Goal: Task Accomplishment & Management: Complete application form

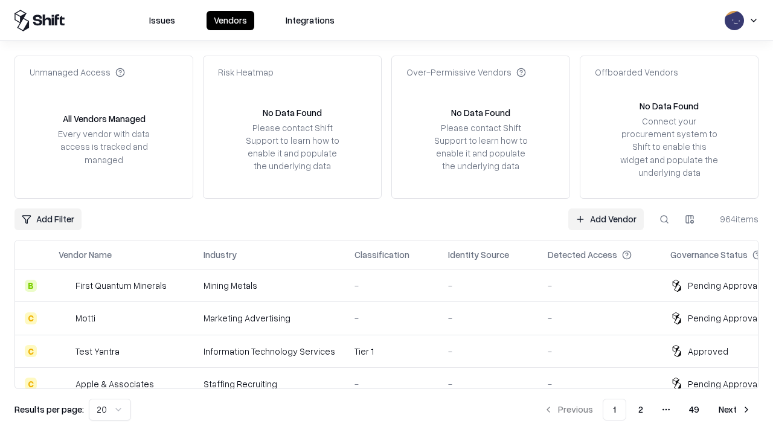
click at [606, 219] on link "Add Vendor" at bounding box center [607, 219] width 76 height 22
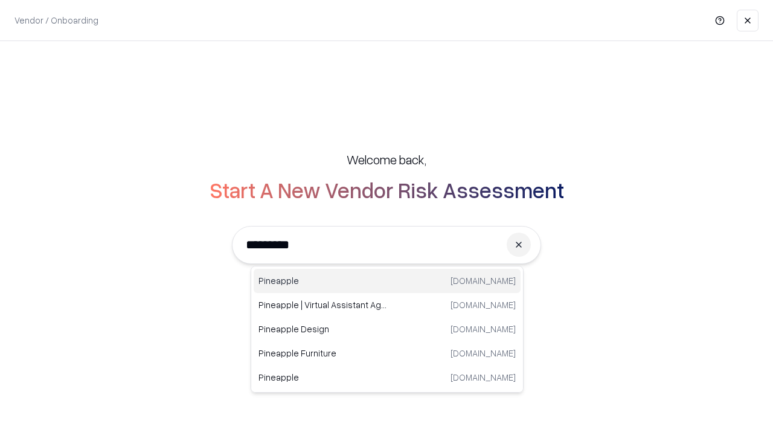
click at [387, 281] on div "Pineapple pineappleenergy.com" at bounding box center [387, 281] width 267 height 24
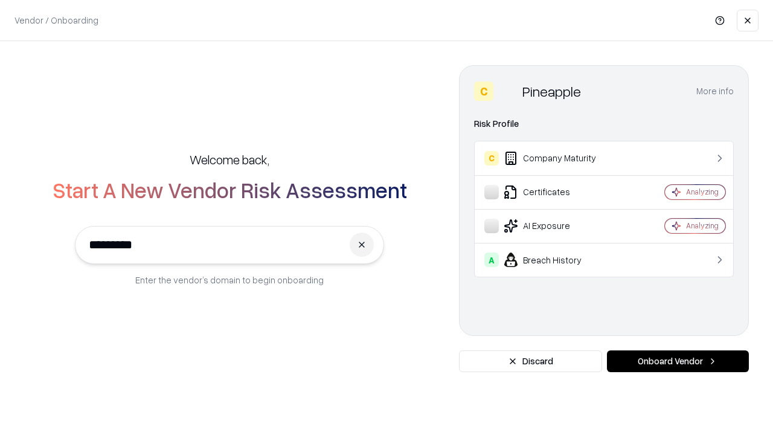
type input "*********"
click at [678, 361] on button "Onboard Vendor" at bounding box center [678, 361] width 142 height 22
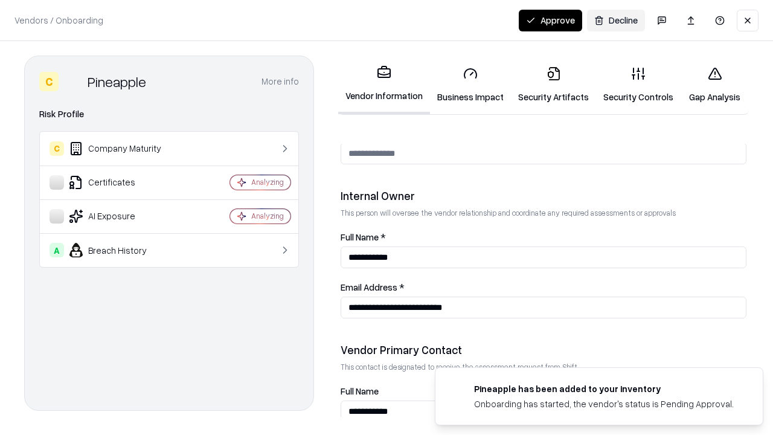
scroll to position [626, 0]
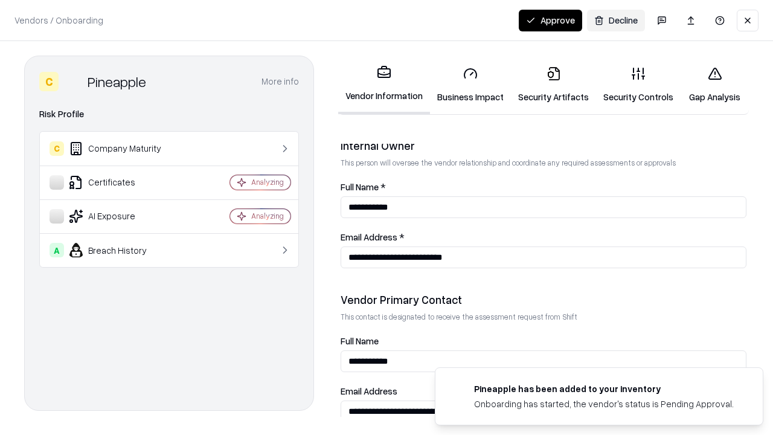
click at [471, 85] on link "Business Impact" at bounding box center [470, 85] width 81 height 56
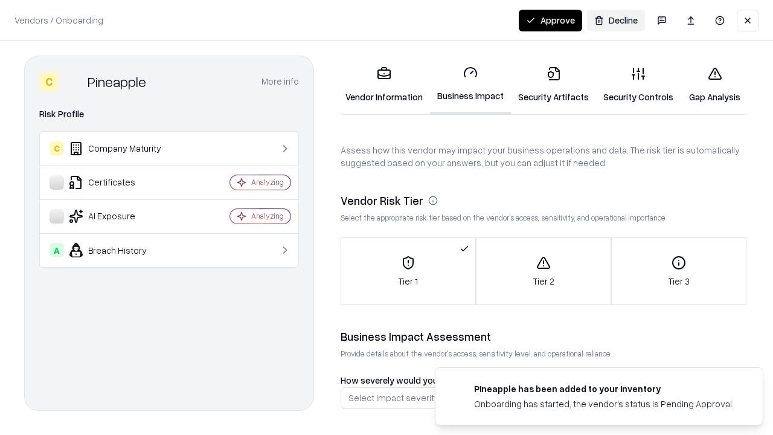
click at [554, 85] on link "Security Artifacts" at bounding box center [553, 85] width 85 height 56
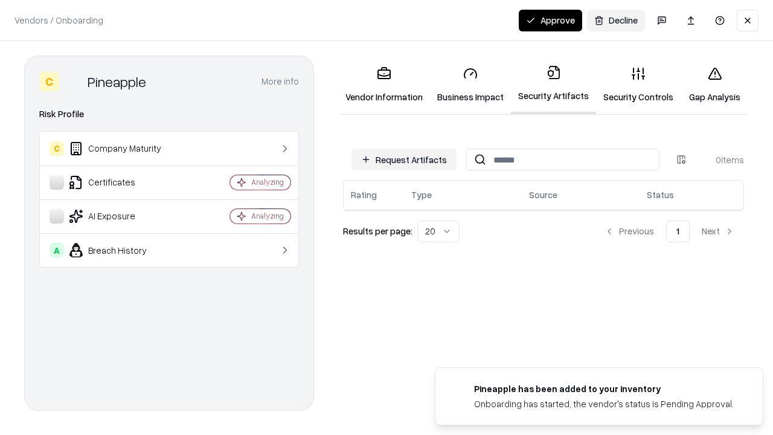
click at [404, 160] on button "Request Artifacts" at bounding box center [404, 160] width 105 height 22
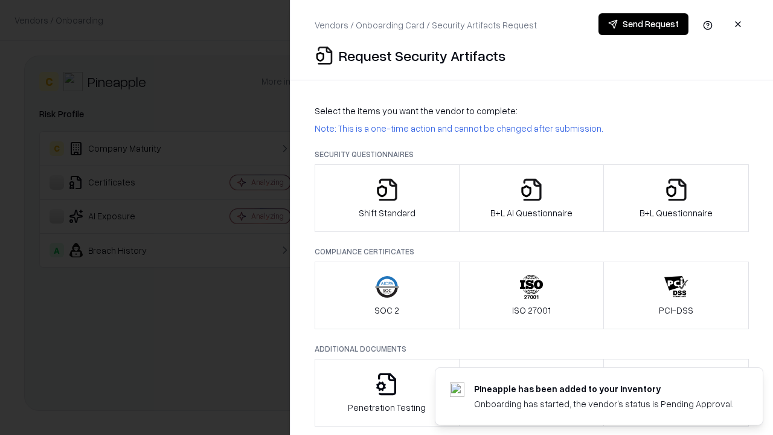
click at [387, 198] on icon "button" at bounding box center [387, 190] width 24 height 24
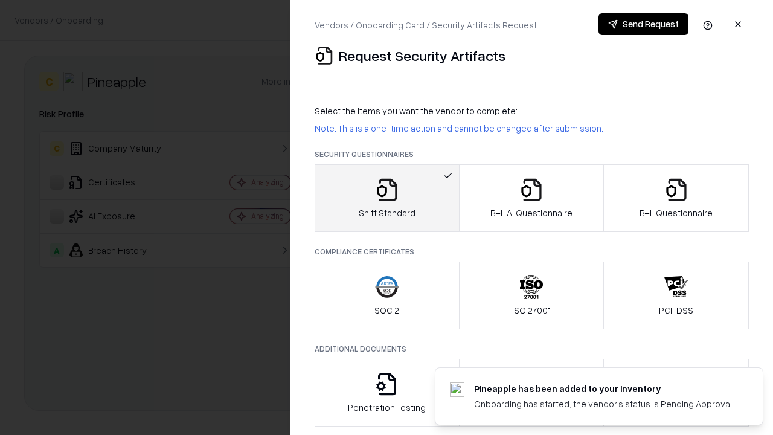
click at [644, 24] on button "Send Request" at bounding box center [644, 24] width 90 height 22
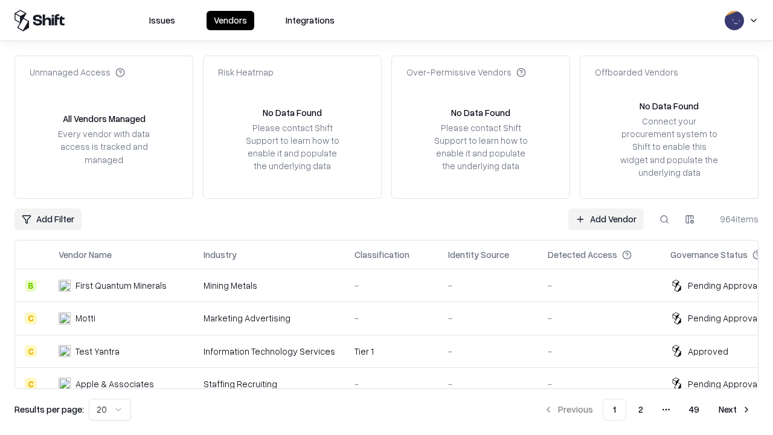
click at [665, 219] on button at bounding box center [665, 219] width 22 height 22
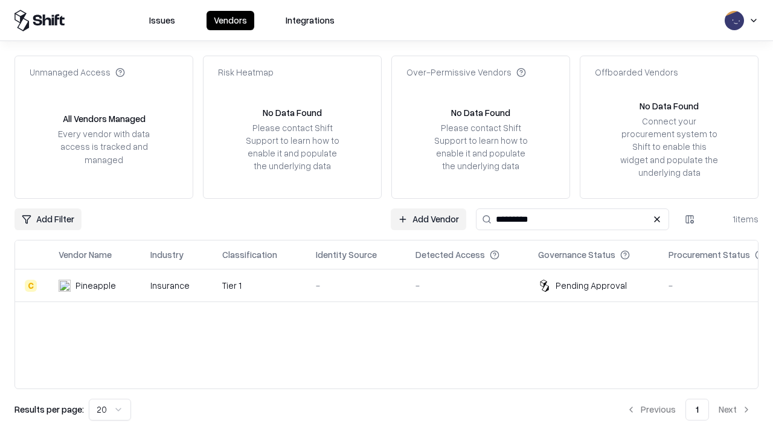
type input "*********"
click at [394, 285] on div "-" at bounding box center [356, 285] width 80 height 13
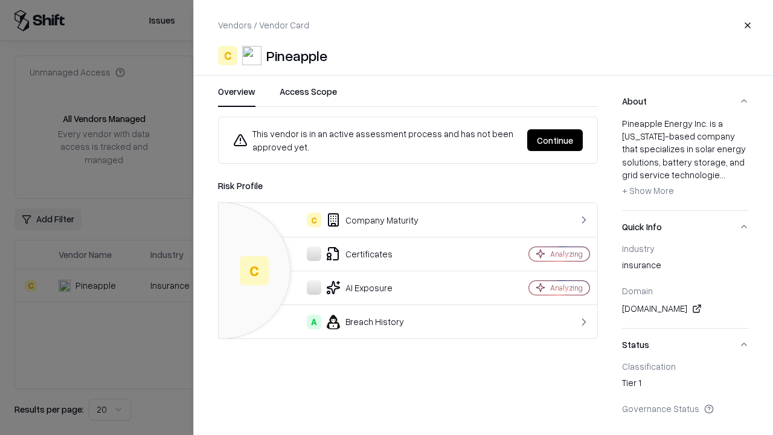
click at [555, 140] on button "Continue" at bounding box center [556, 140] width 56 height 22
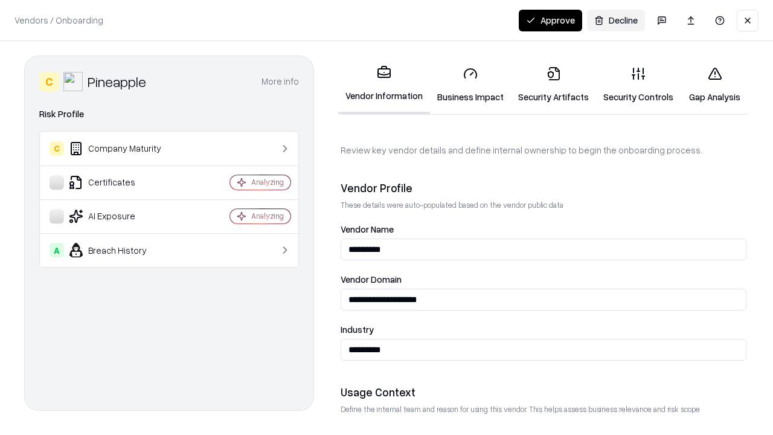
click at [554, 85] on link "Security Artifacts" at bounding box center [553, 85] width 85 height 56
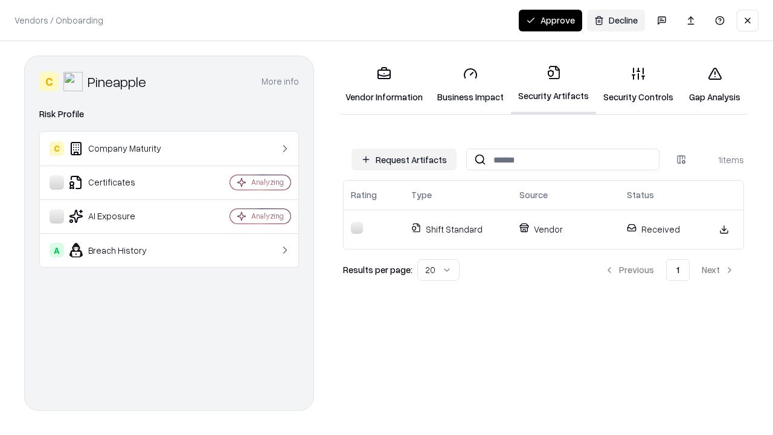
click at [639, 85] on link "Security Controls" at bounding box center [638, 85] width 85 height 56
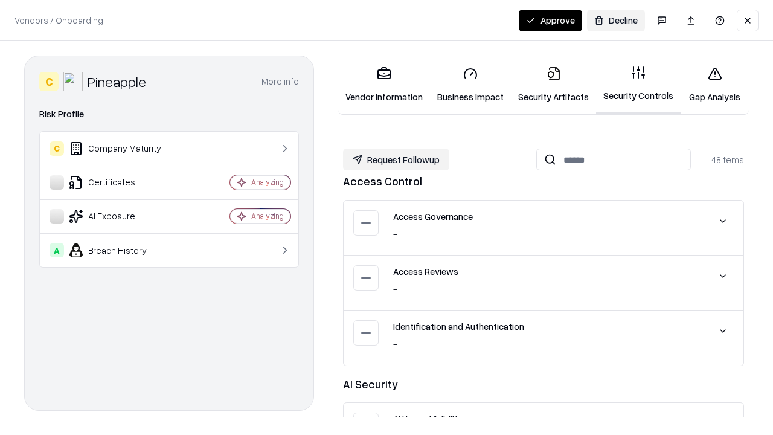
click at [396, 160] on button "Request Followup" at bounding box center [396, 160] width 106 height 22
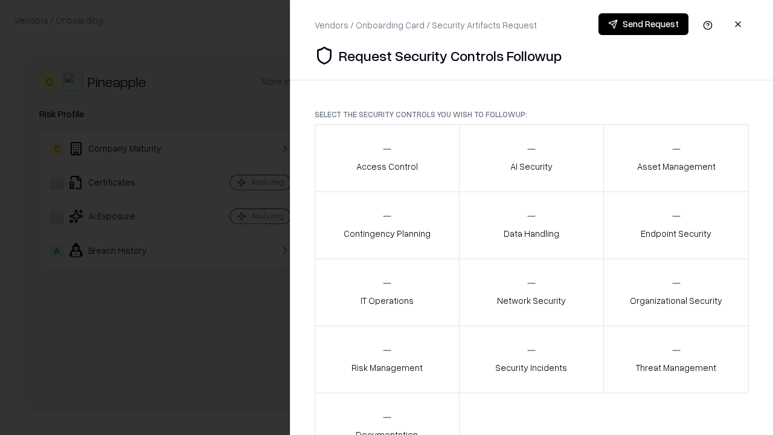
click at [387, 158] on div "Access Control" at bounding box center [388, 158] width 62 height 30
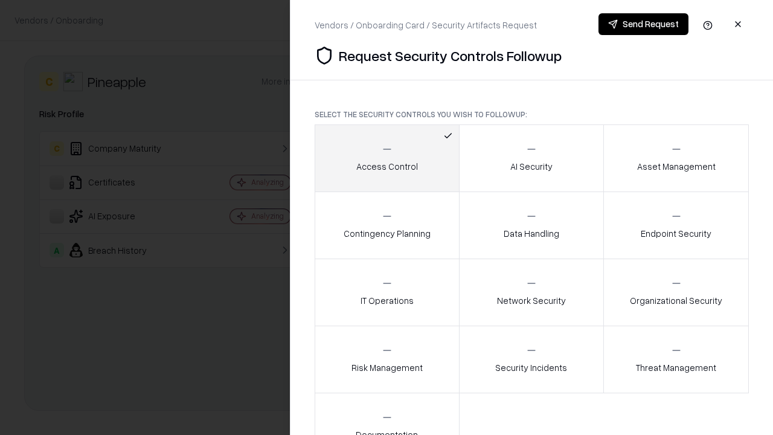
click at [644, 24] on button "Send Request" at bounding box center [644, 24] width 90 height 22
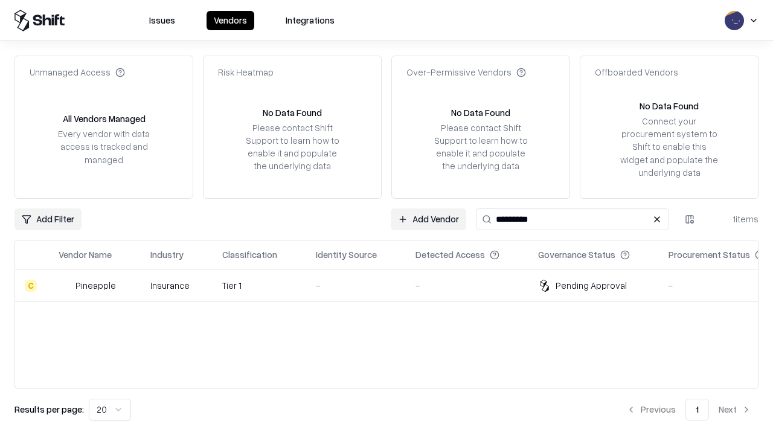
type input "*********"
click at [394, 285] on div "-" at bounding box center [356, 285] width 80 height 13
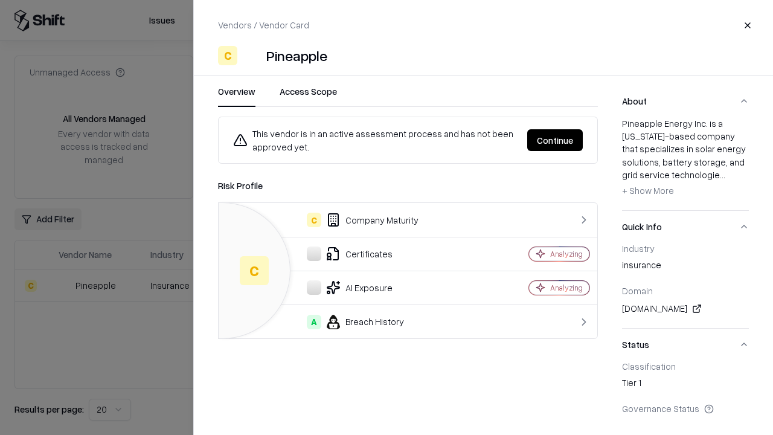
click at [555, 140] on button "Continue" at bounding box center [556, 140] width 56 height 22
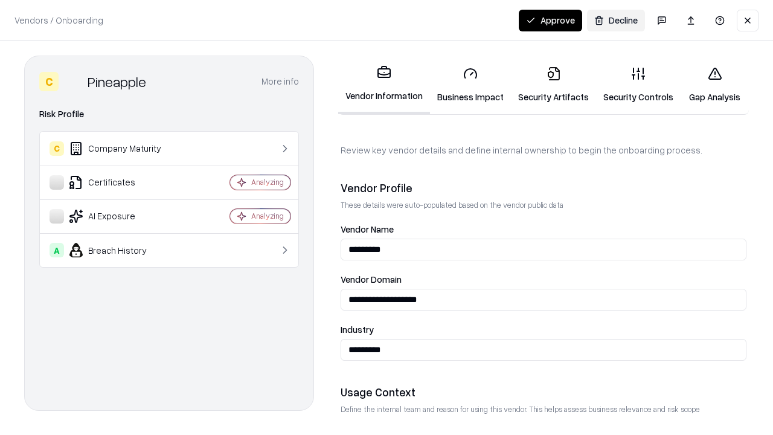
click at [551, 20] on button "Approve" at bounding box center [550, 21] width 63 height 22
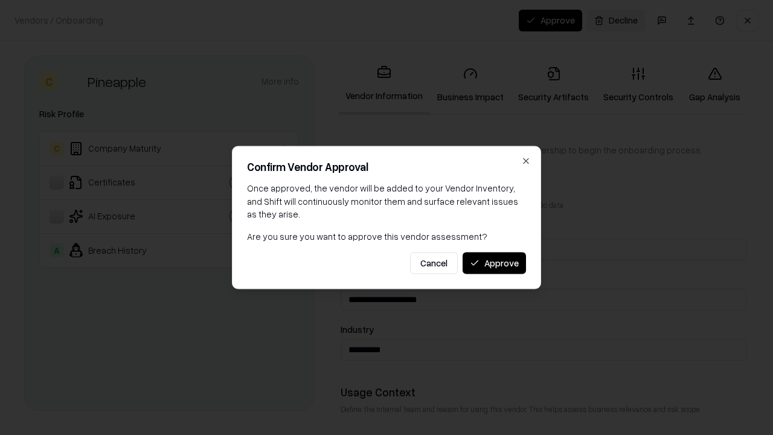
click at [494, 263] on button "Approve" at bounding box center [494, 263] width 63 height 22
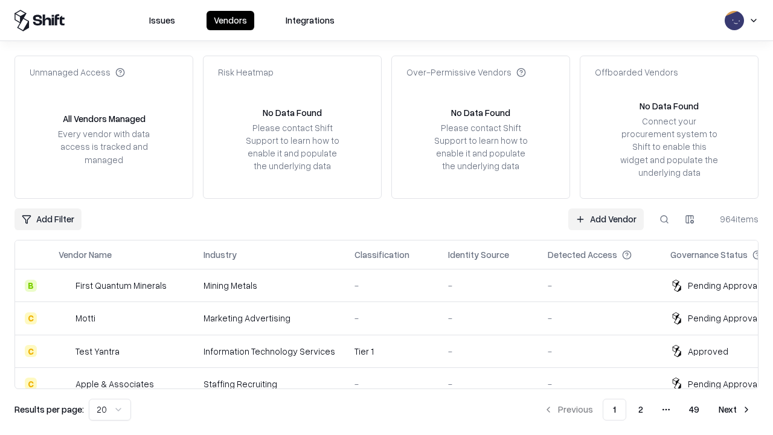
type input "*********"
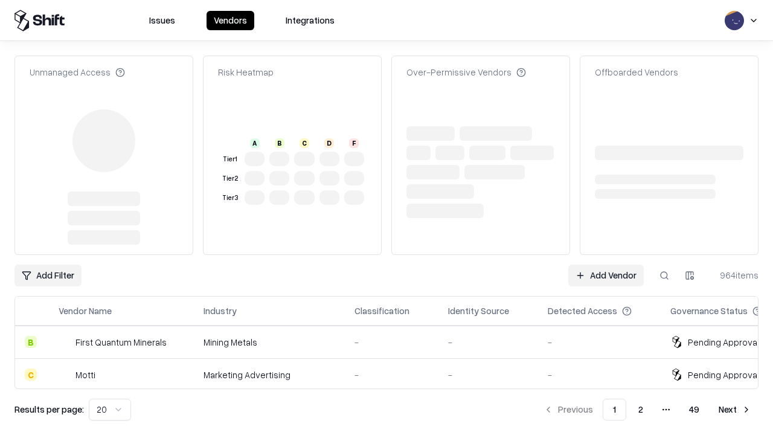
click at [606, 265] on link "Add Vendor" at bounding box center [607, 276] width 76 height 22
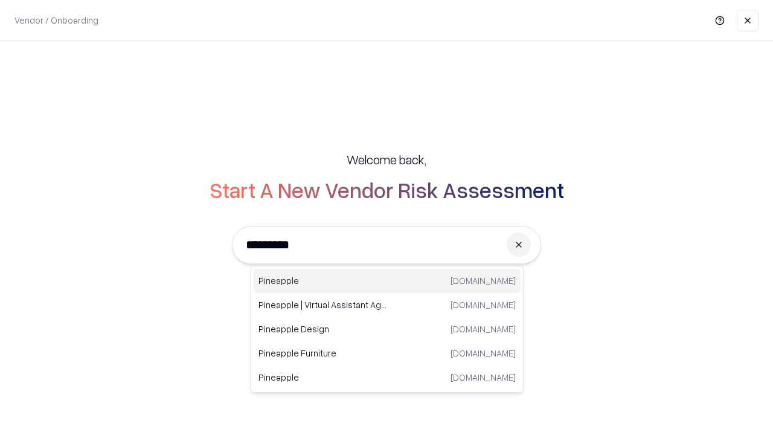
click at [387, 281] on div "Pineapple pineappleenergy.com" at bounding box center [387, 281] width 267 height 24
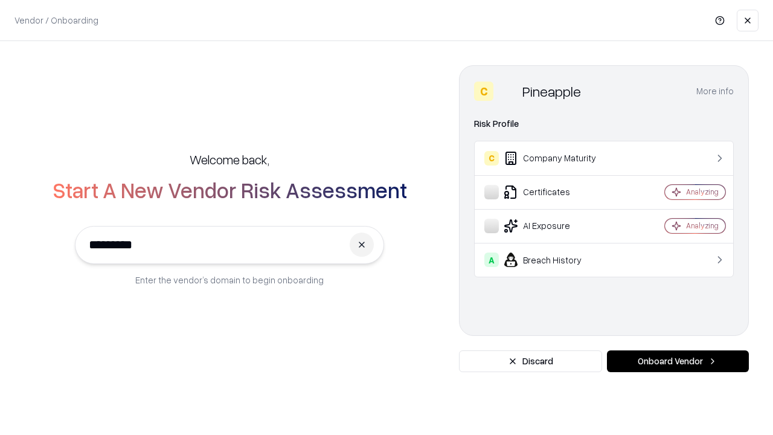
type input "*********"
click at [678, 361] on button "Onboard Vendor" at bounding box center [678, 361] width 142 height 22
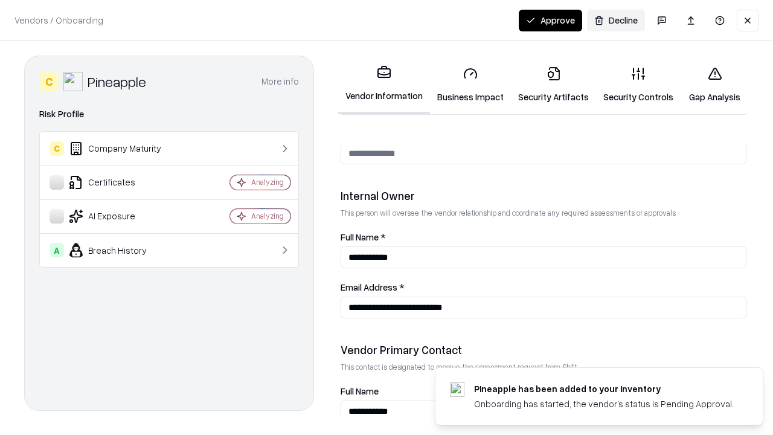
scroll to position [626, 0]
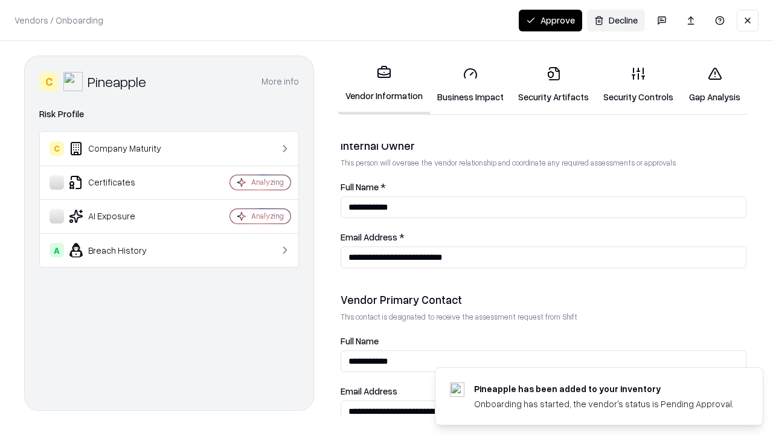
click at [551, 20] on button "Approve" at bounding box center [550, 21] width 63 height 22
